Goal: Task Accomplishment & Management: Use online tool/utility

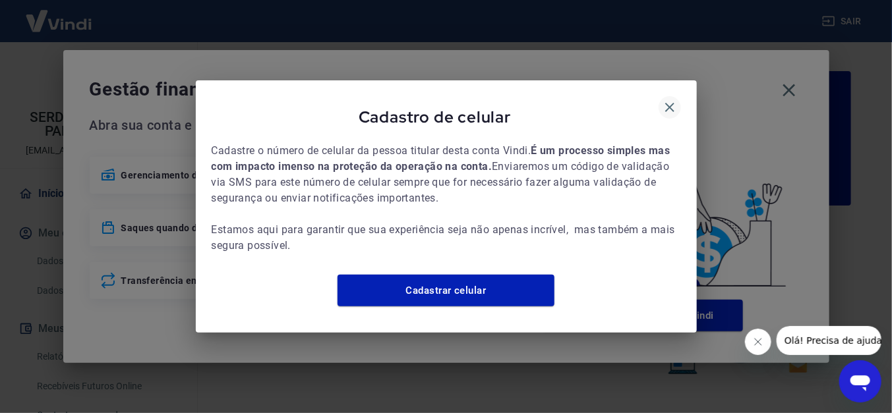
click at [673, 103] on icon "button" at bounding box center [669, 107] width 9 height 9
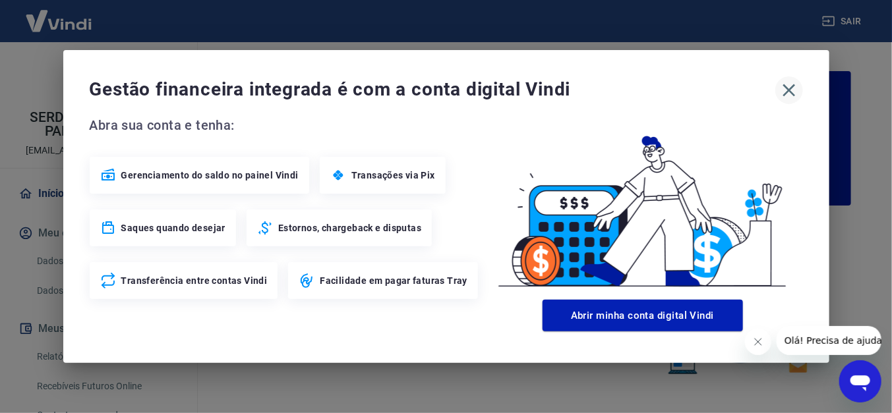
click at [785, 90] on icon "button" at bounding box center [789, 90] width 21 height 21
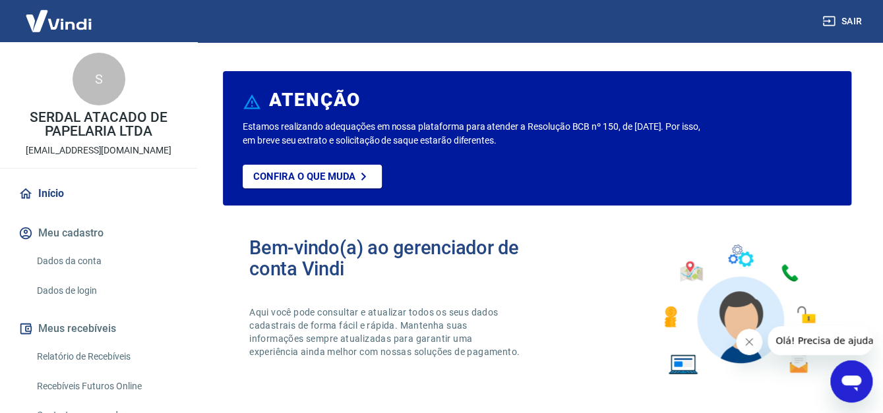
click at [107, 351] on link "Relatório de Recebíveis" at bounding box center [107, 357] width 150 height 27
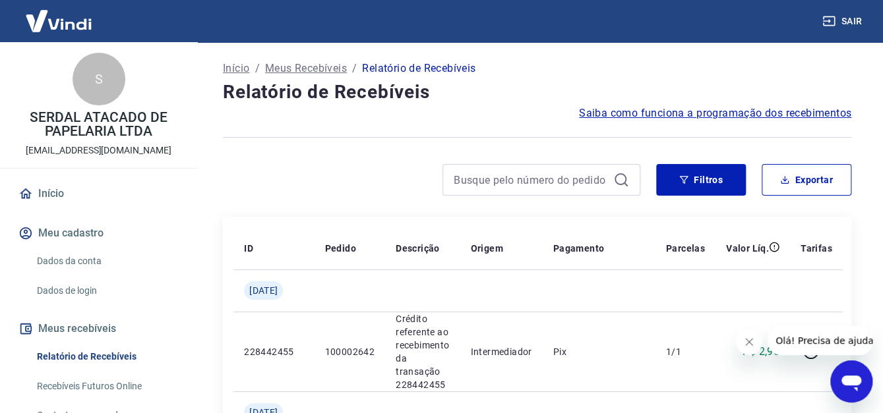
click at [752, 346] on icon "Fechar mensagem da empresa" at bounding box center [749, 342] width 11 height 11
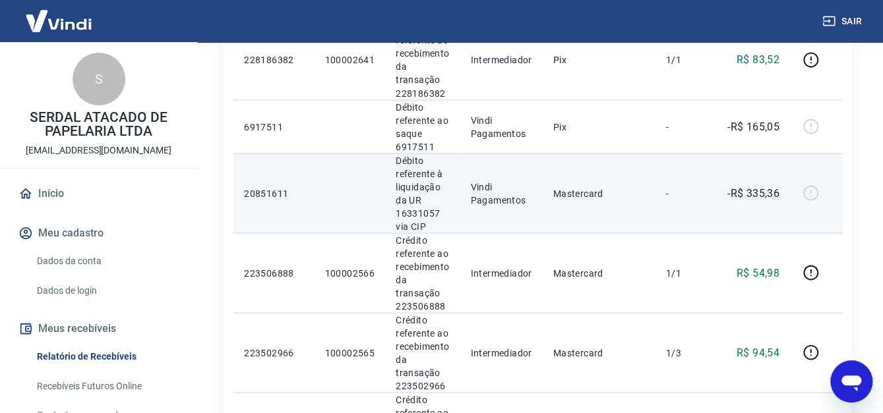
scroll to position [1121, 0]
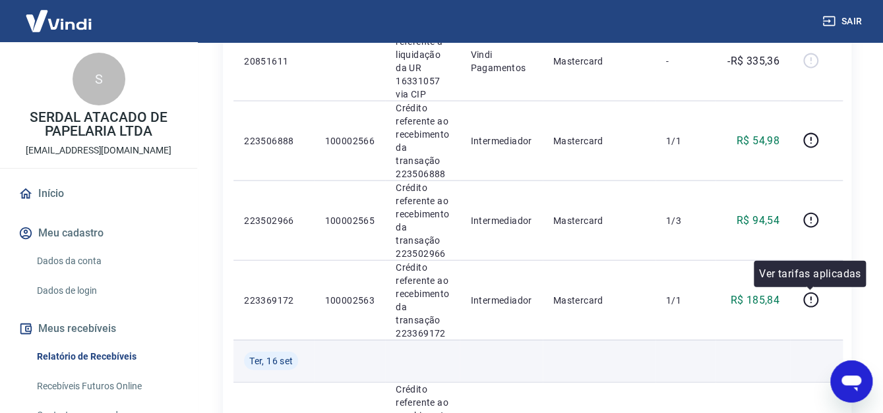
scroll to position [1319, 0]
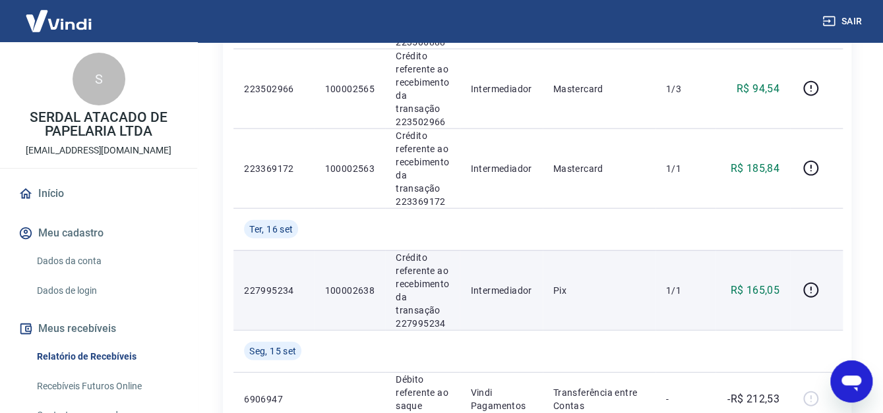
click at [348, 291] on p "100002638" at bounding box center [349, 290] width 50 height 13
copy p "100002638"
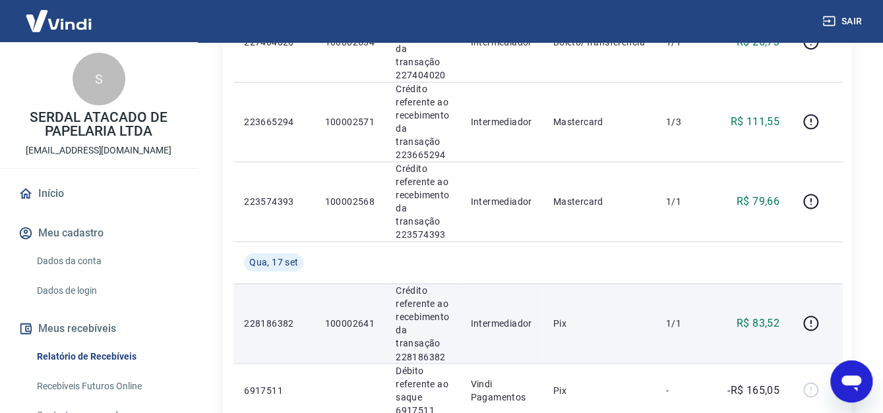
scroll to position [923, 0]
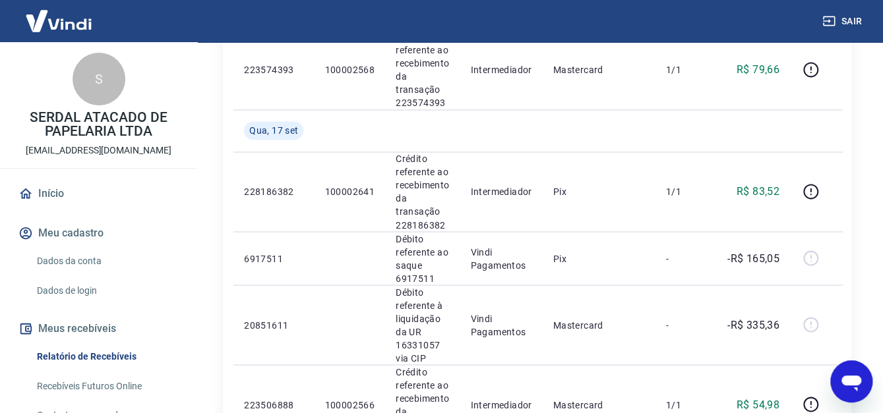
click at [842, 135] on div "ID Pedido Descrição Origem Pagamento Parcelas Valor Líq. Tarifas [DATE] 2284424…" at bounding box center [537, 183] width 628 height 1779
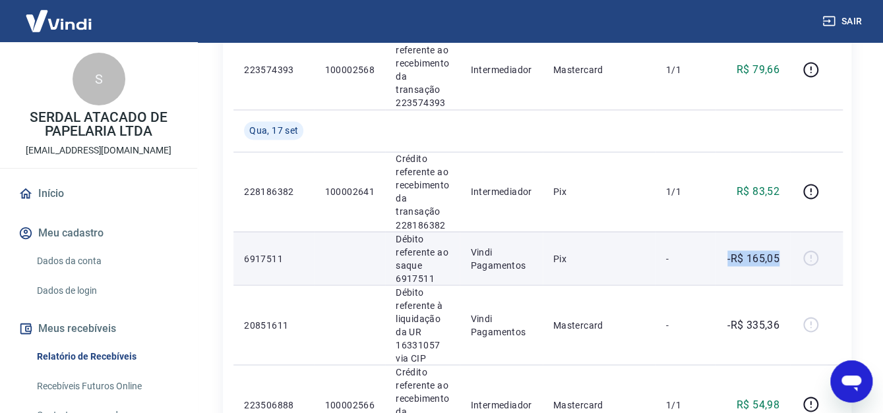
drag, startPoint x: 749, startPoint y: 260, endPoint x: 783, endPoint y: 261, distance: 33.7
click at [783, 261] on td "-R$ 165,05" at bounding box center [752, 257] width 75 height 53
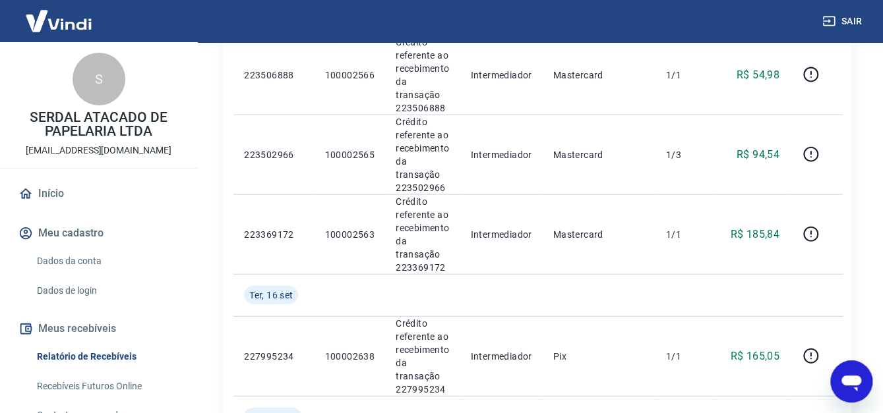
scroll to position [1319, 0]
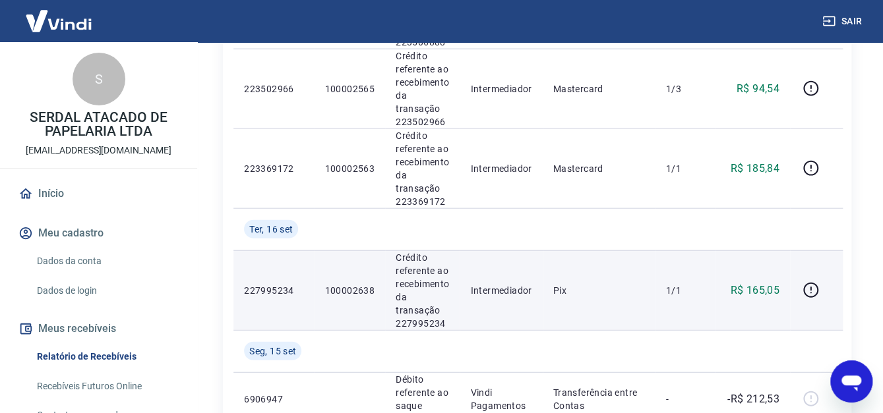
click at [354, 294] on p "100002638" at bounding box center [349, 290] width 50 height 13
copy p "100002638"
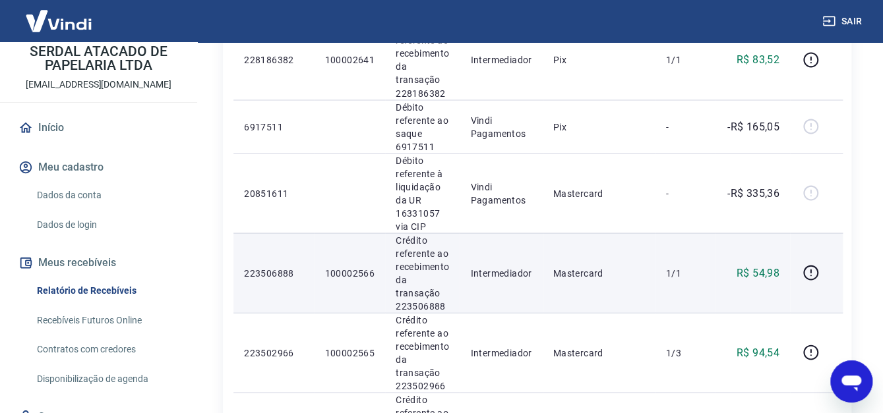
scroll to position [1121, 0]
